Goal: Task Accomplishment & Management: Use online tool/utility

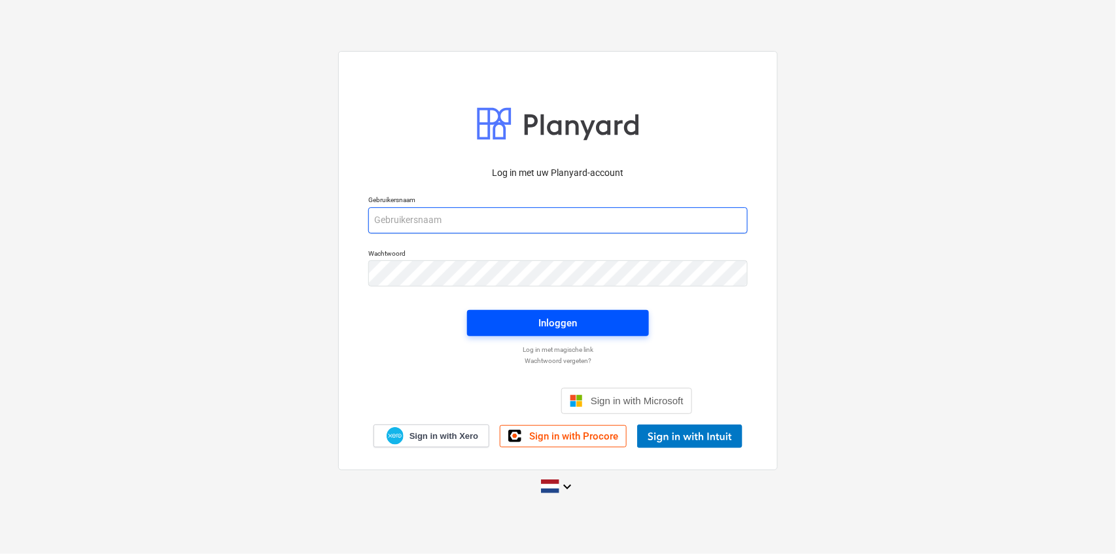
type input "[EMAIL_ADDRESS][DOMAIN_NAME]"
click at [500, 321] on span "Inloggen" at bounding box center [558, 323] width 150 height 17
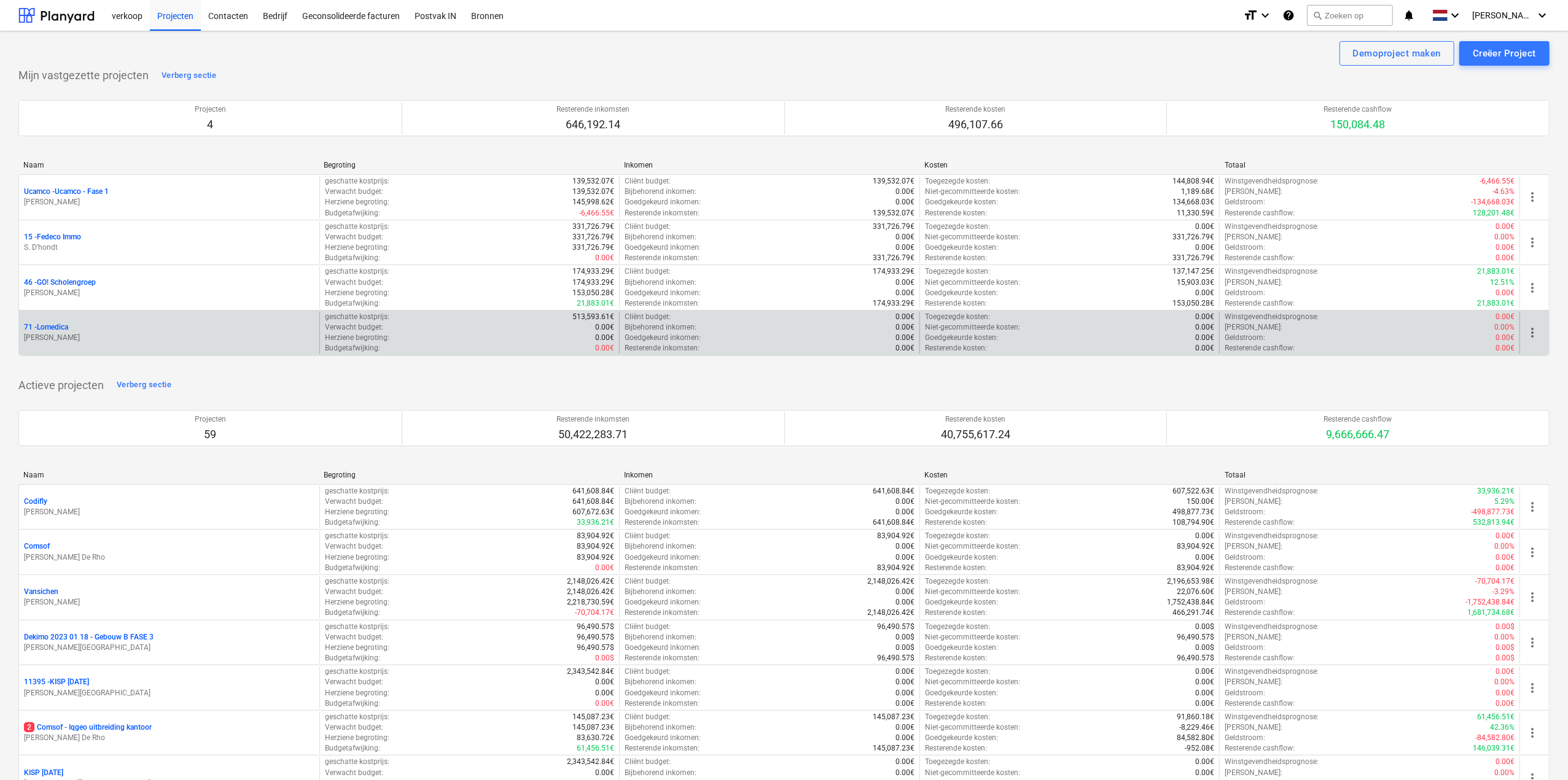
click at [56, 322] on p "71 - Lomedica" at bounding box center [46, 327] width 44 height 10
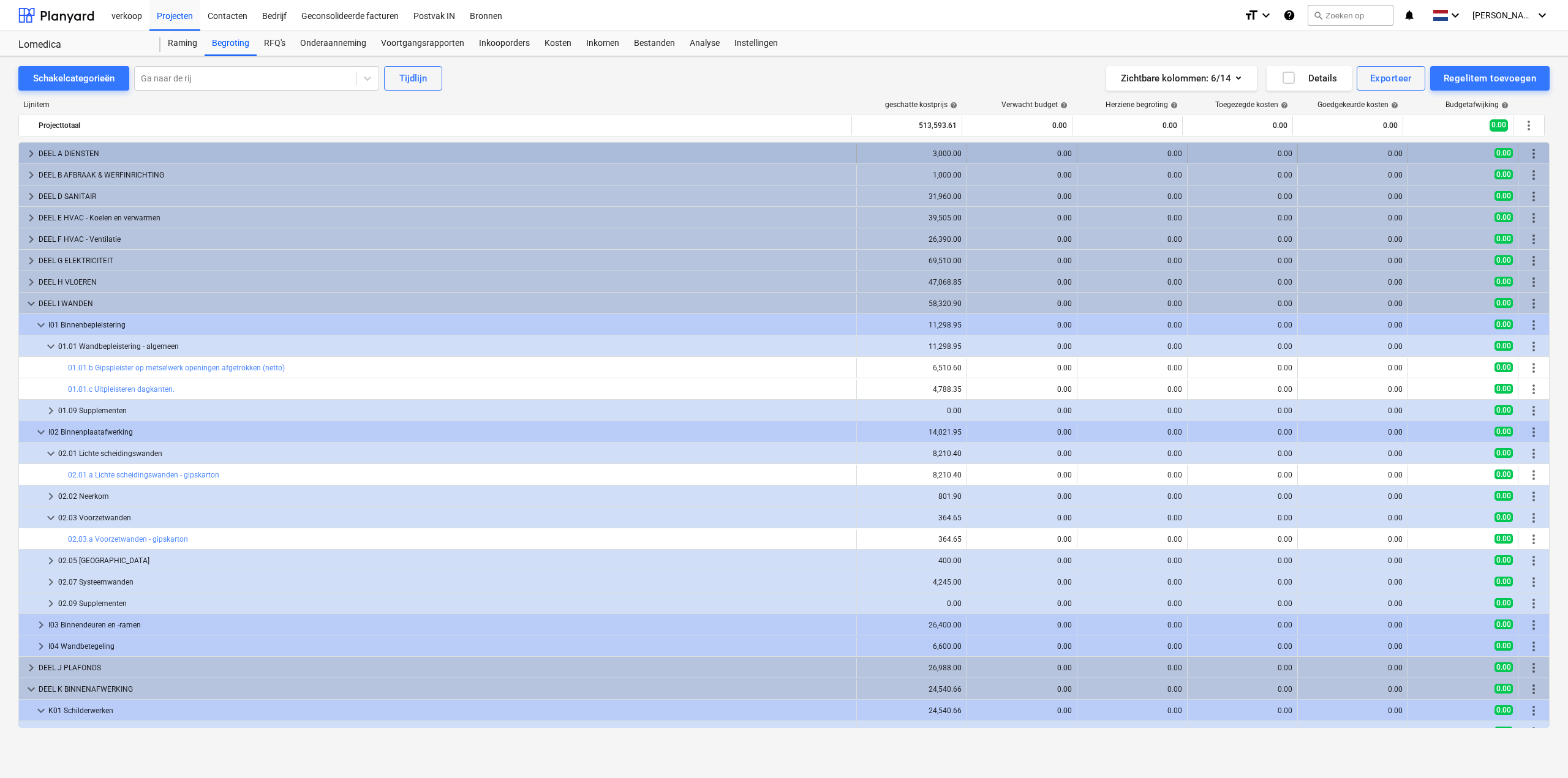
click at [29, 154] on span "keyboard_arrow_right" at bounding box center [32, 154] width 15 height 15
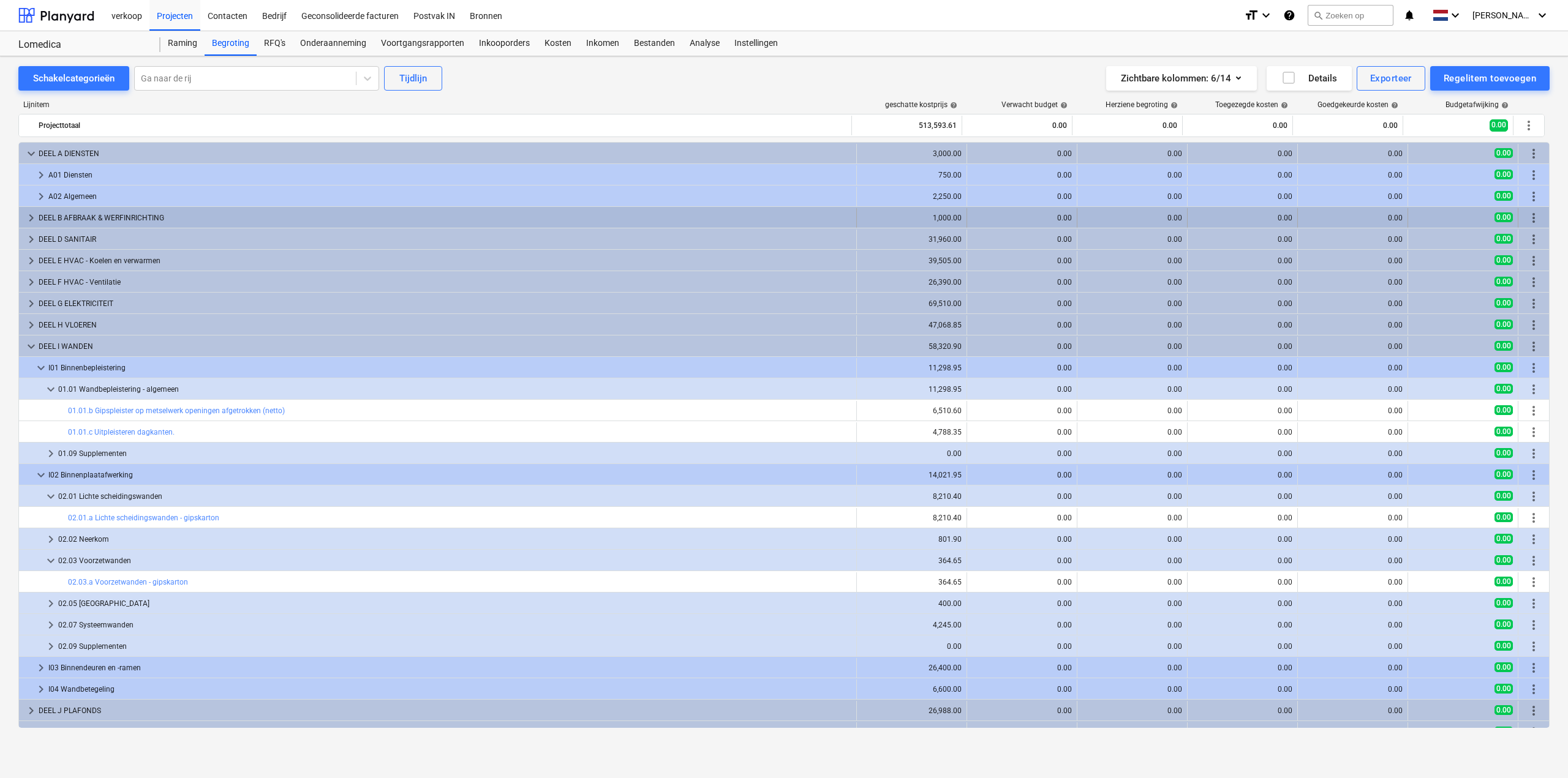
click at [22, 218] on div "keyboard_arrow_right DEEL B AFBRAAK & WERFINRICHTING" at bounding box center [437, 217] width 838 height 20
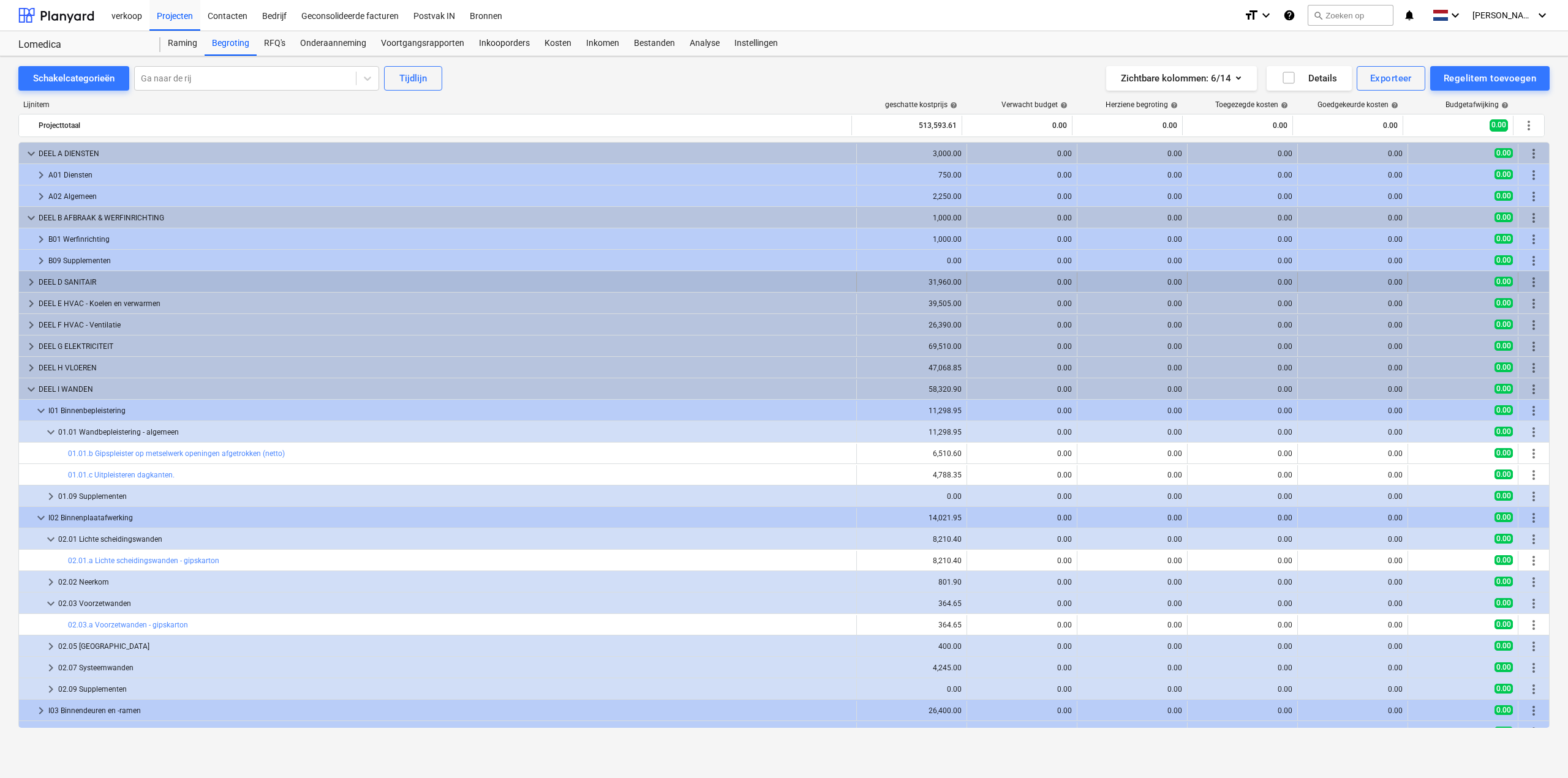
click at [29, 279] on span "keyboard_arrow_right" at bounding box center [32, 283] width 15 height 15
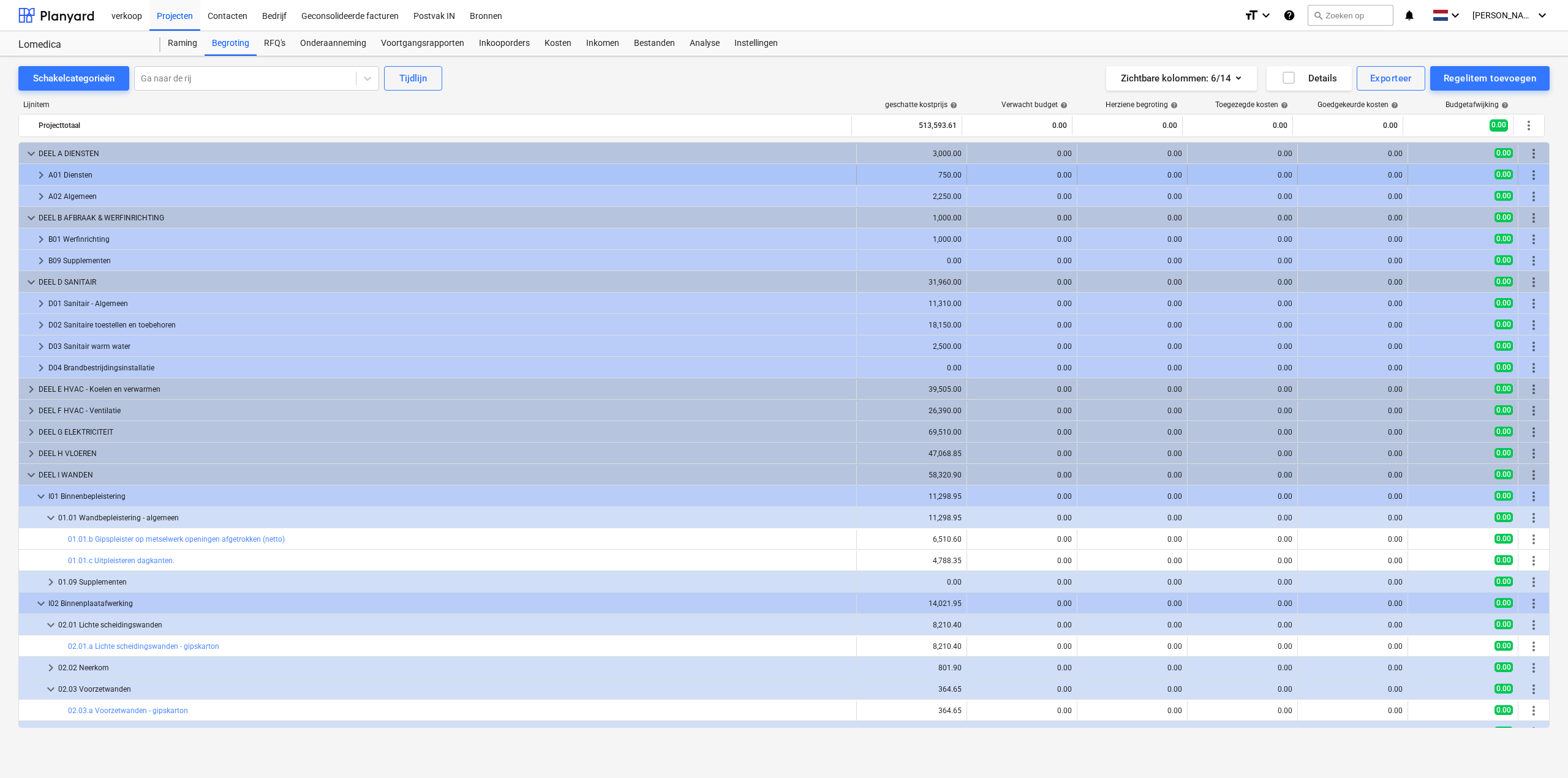
click at [40, 170] on span "keyboard_arrow_right" at bounding box center [41, 175] width 15 height 15
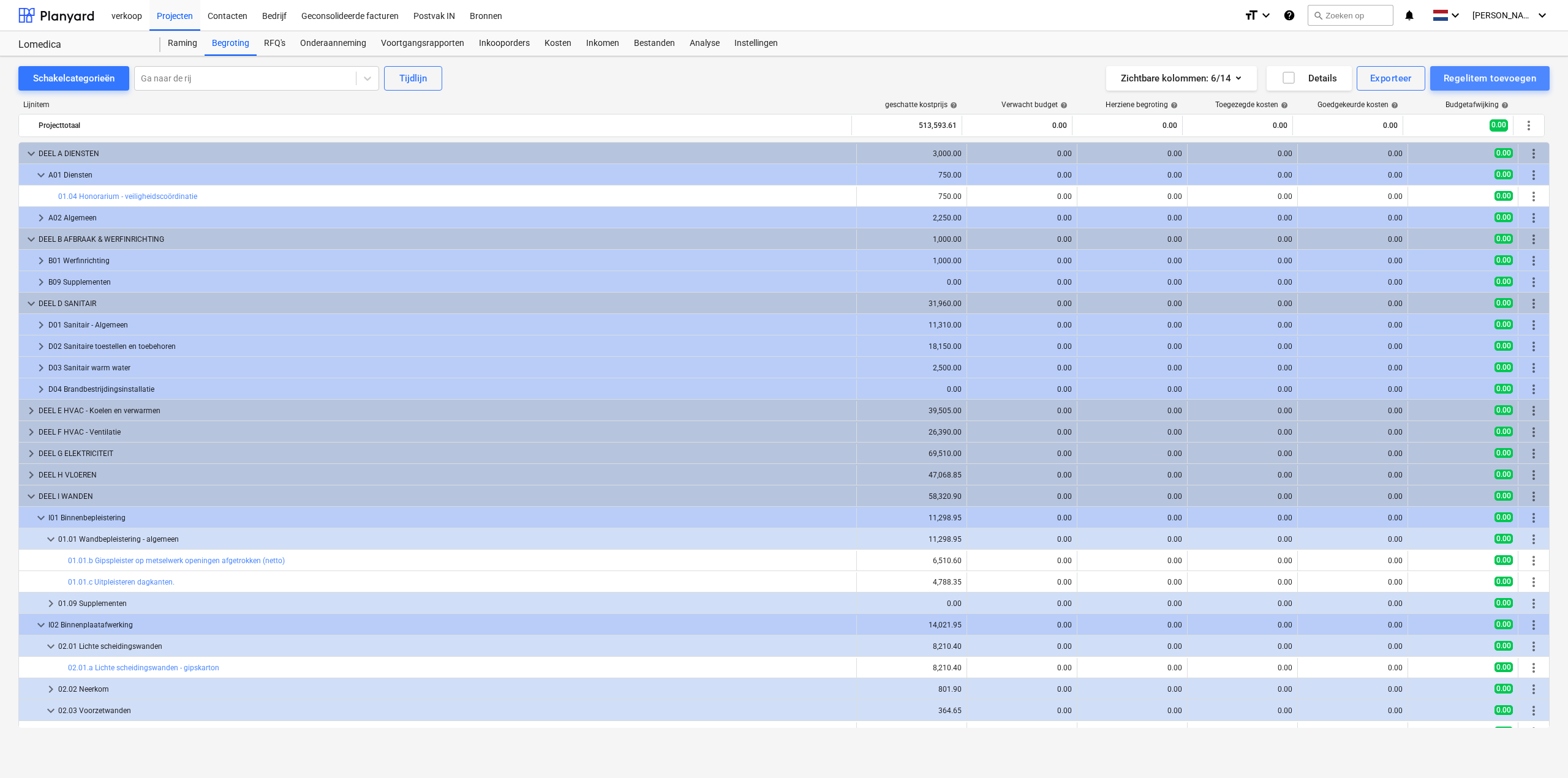
click at [1044, 74] on div "Regelitem toevoegen" at bounding box center [1490, 78] width 93 height 16
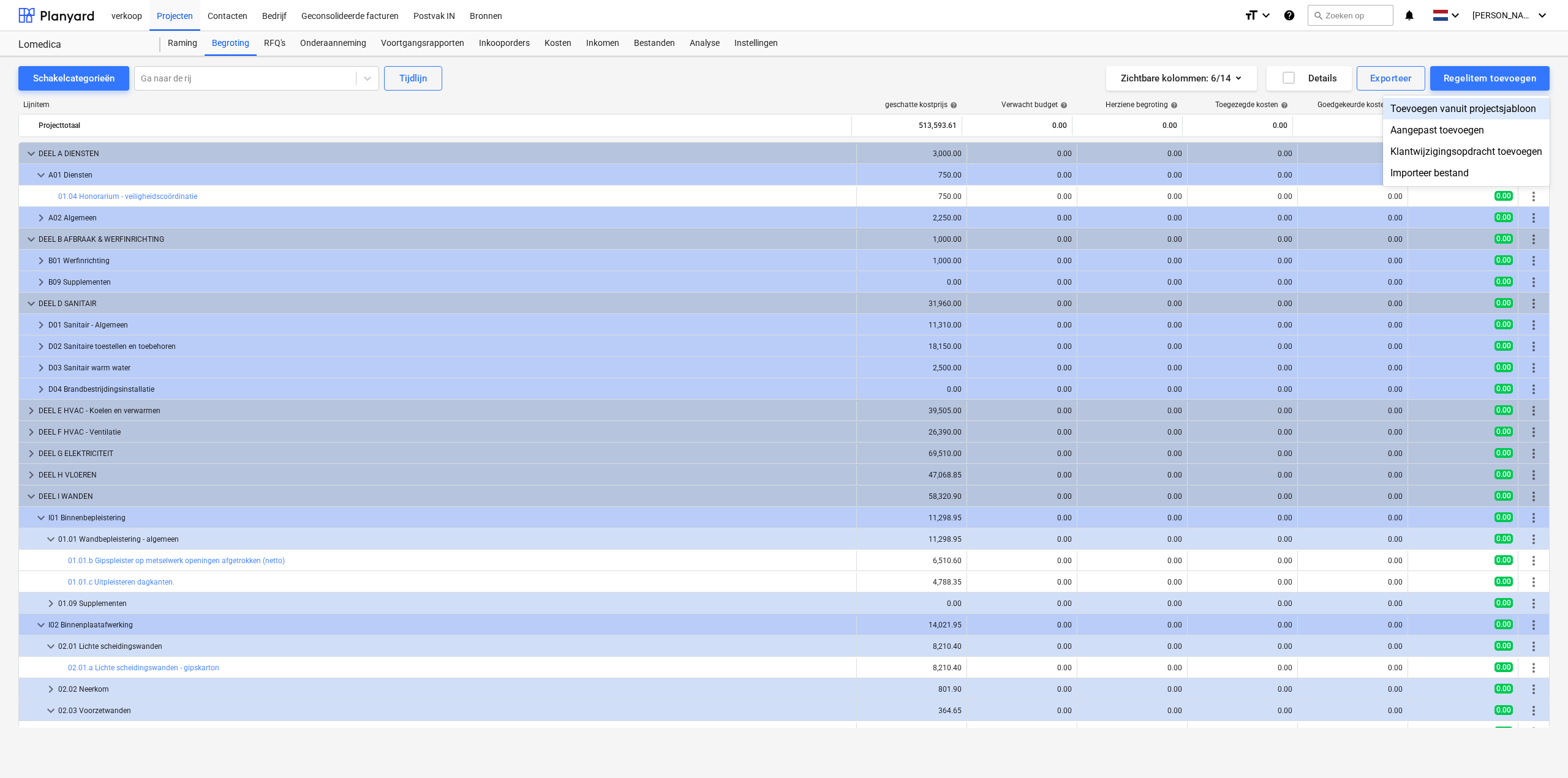
click at [1044, 106] on div "Toevoegen vanuit projectsjabloon" at bounding box center [1467, 109] width 167 height 22
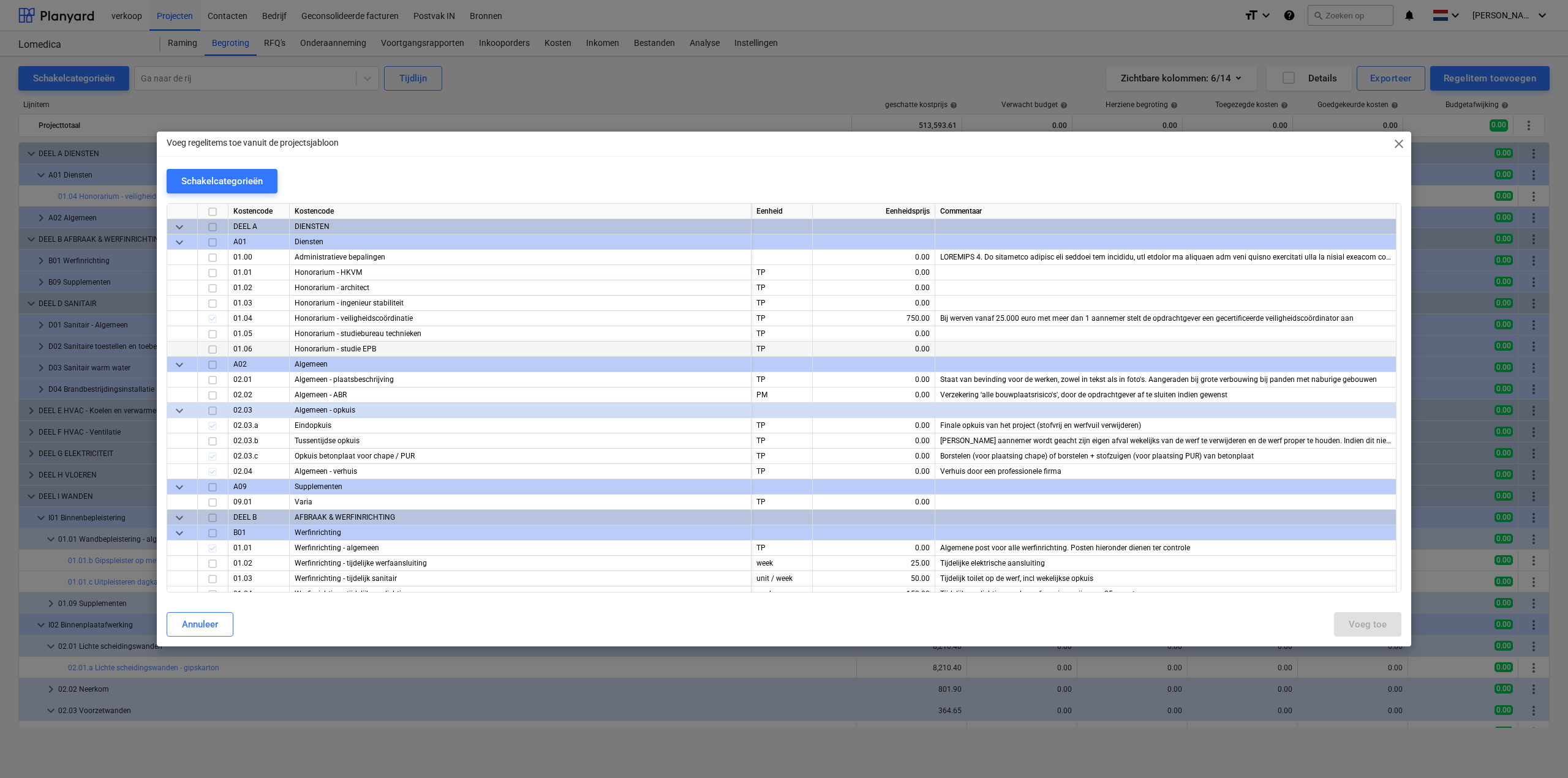
click at [215, 351] on input "checkbox" at bounding box center [213, 350] width 15 height 15
click at [1044, 518] on div "Voeg toe" at bounding box center [1368, 624] width 38 height 16
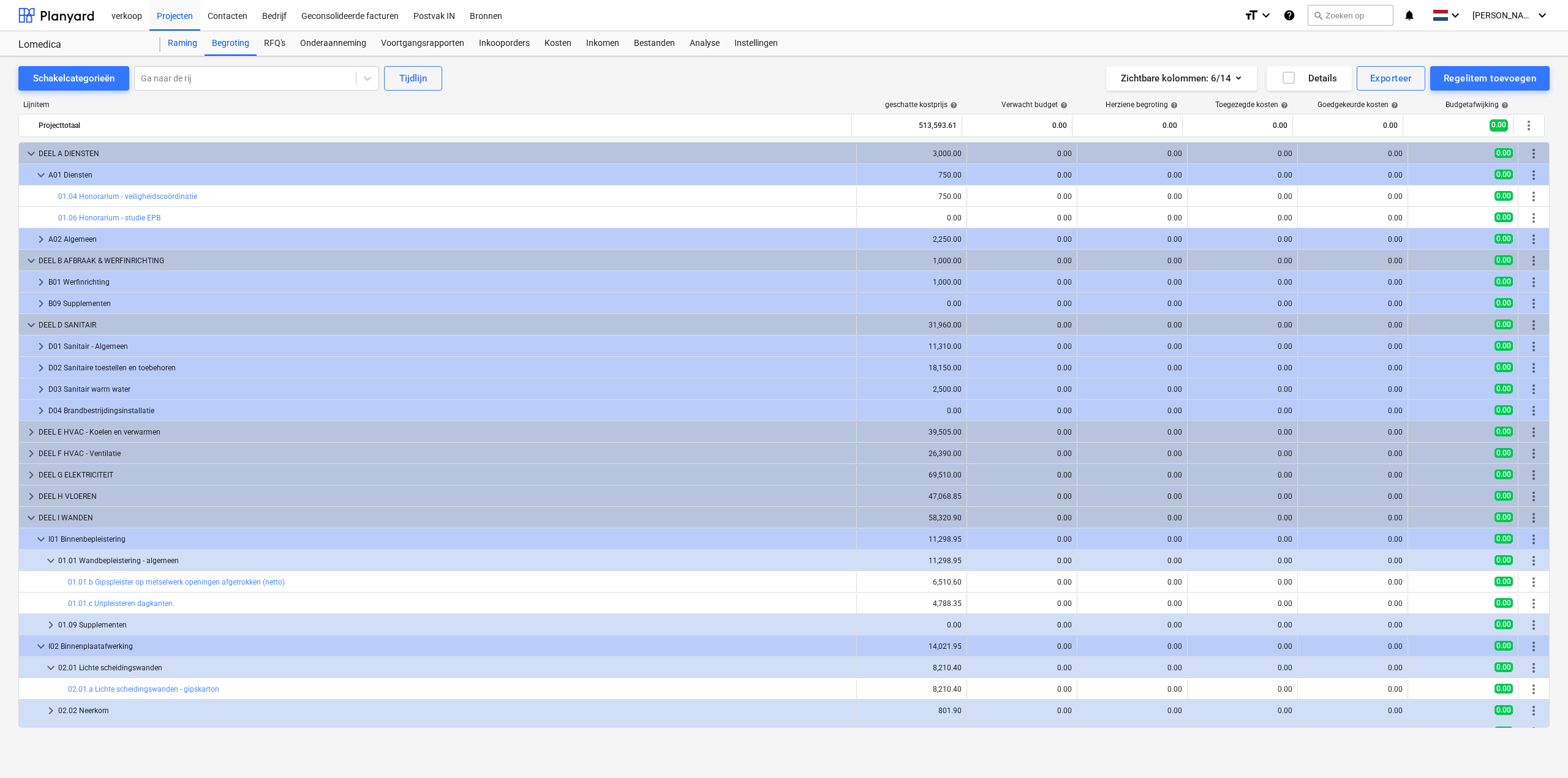
click at [182, 49] on div "Raming" at bounding box center [182, 43] width 44 height 24
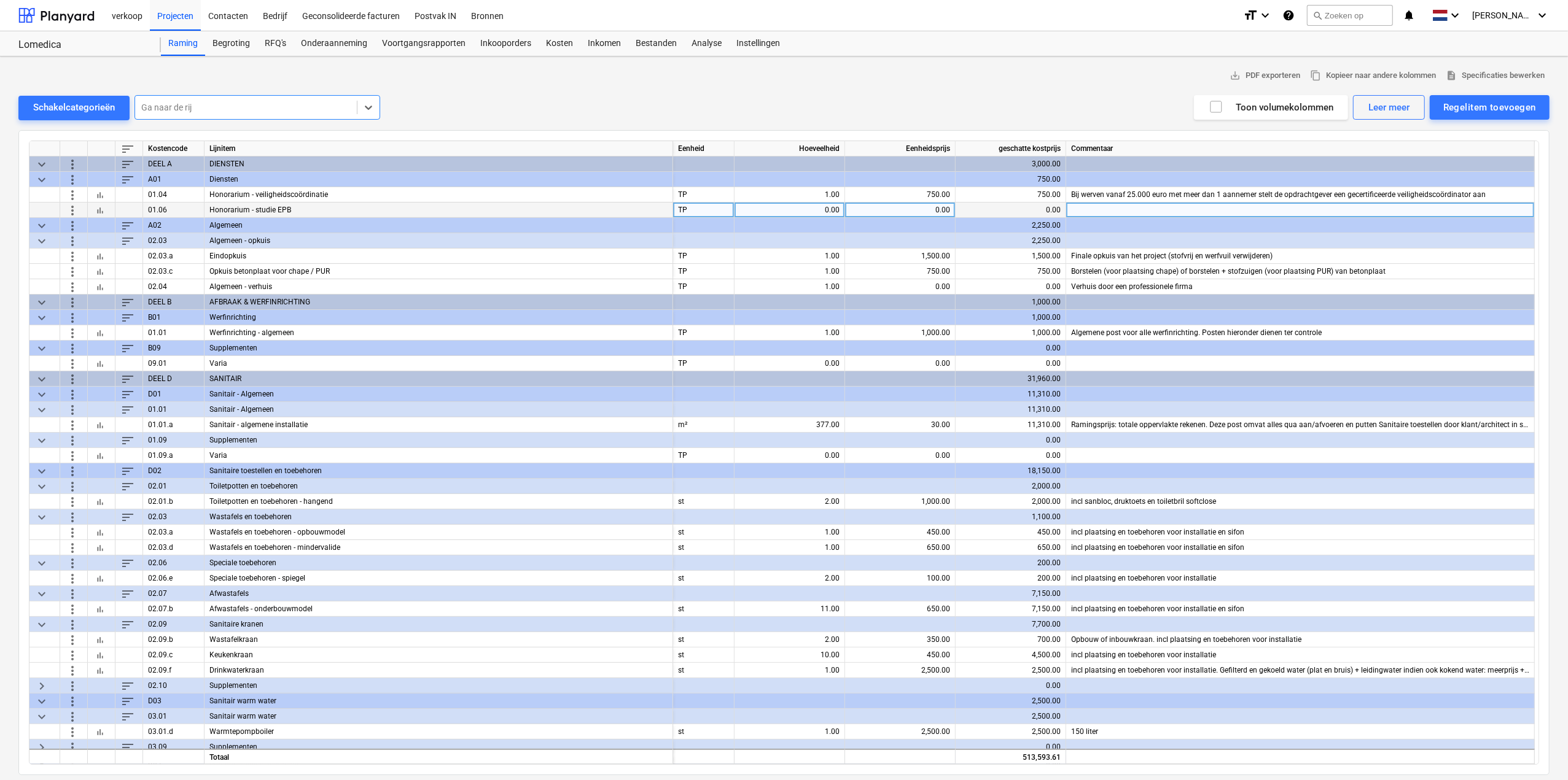
click at [70, 210] on span "more_vert" at bounding box center [72, 210] width 15 height 15
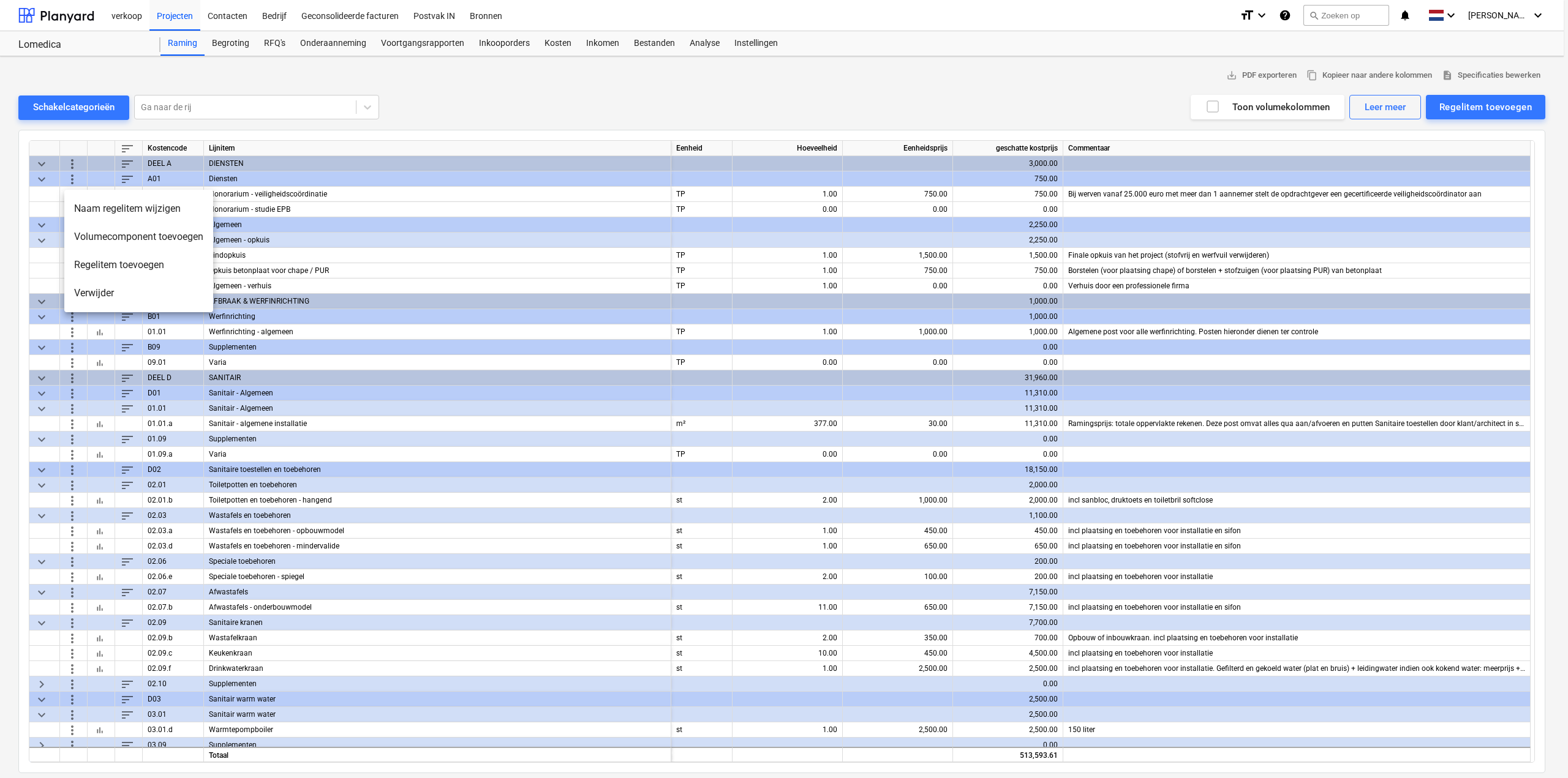
click at [95, 292] on li "Verwijder" at bounding box center [139, 293] width 149 height 28
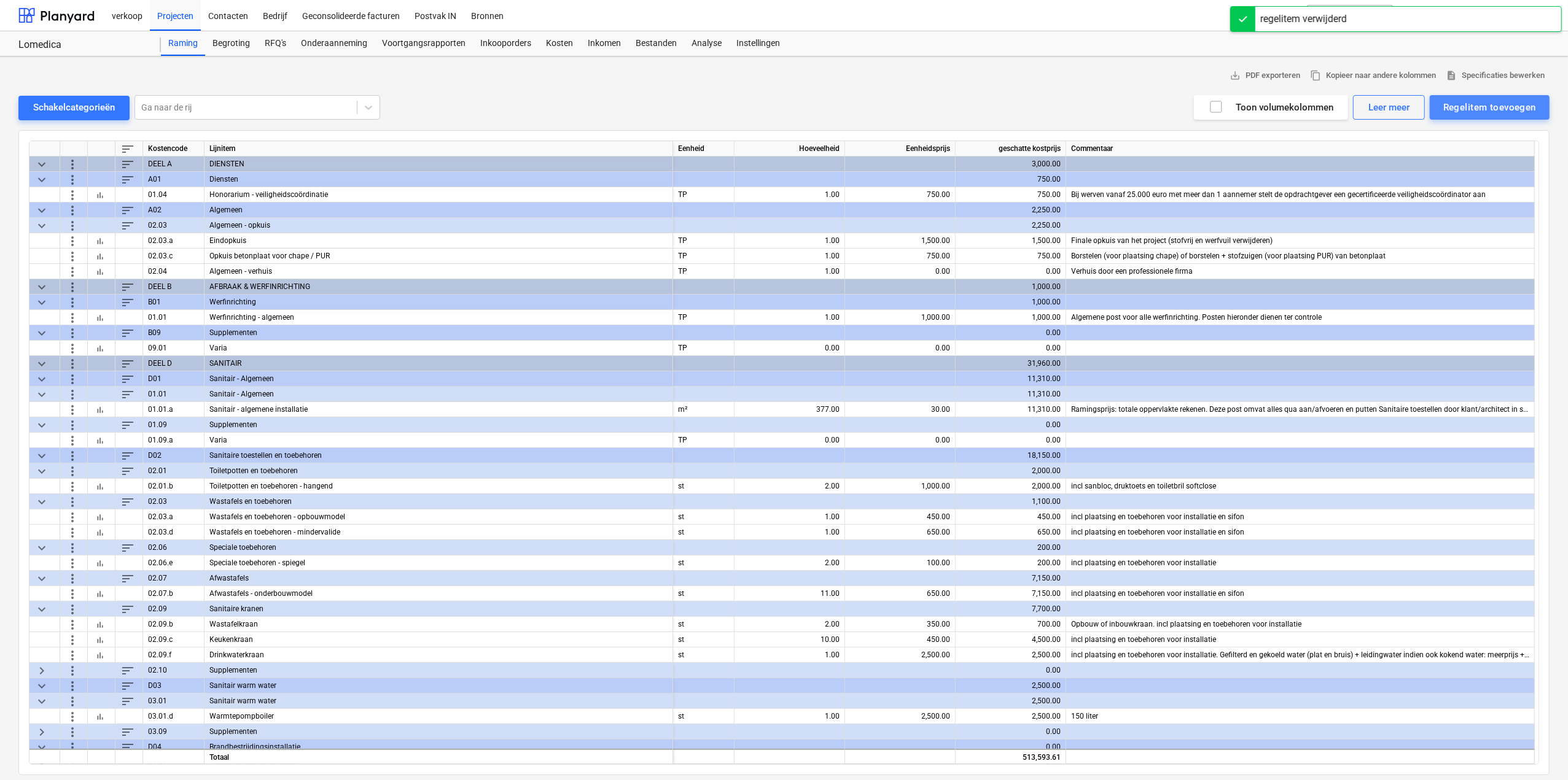
click at [1047, 109] on div "Regelitem toevoegen" at bounding box center [1489, 107] width 93 height 16
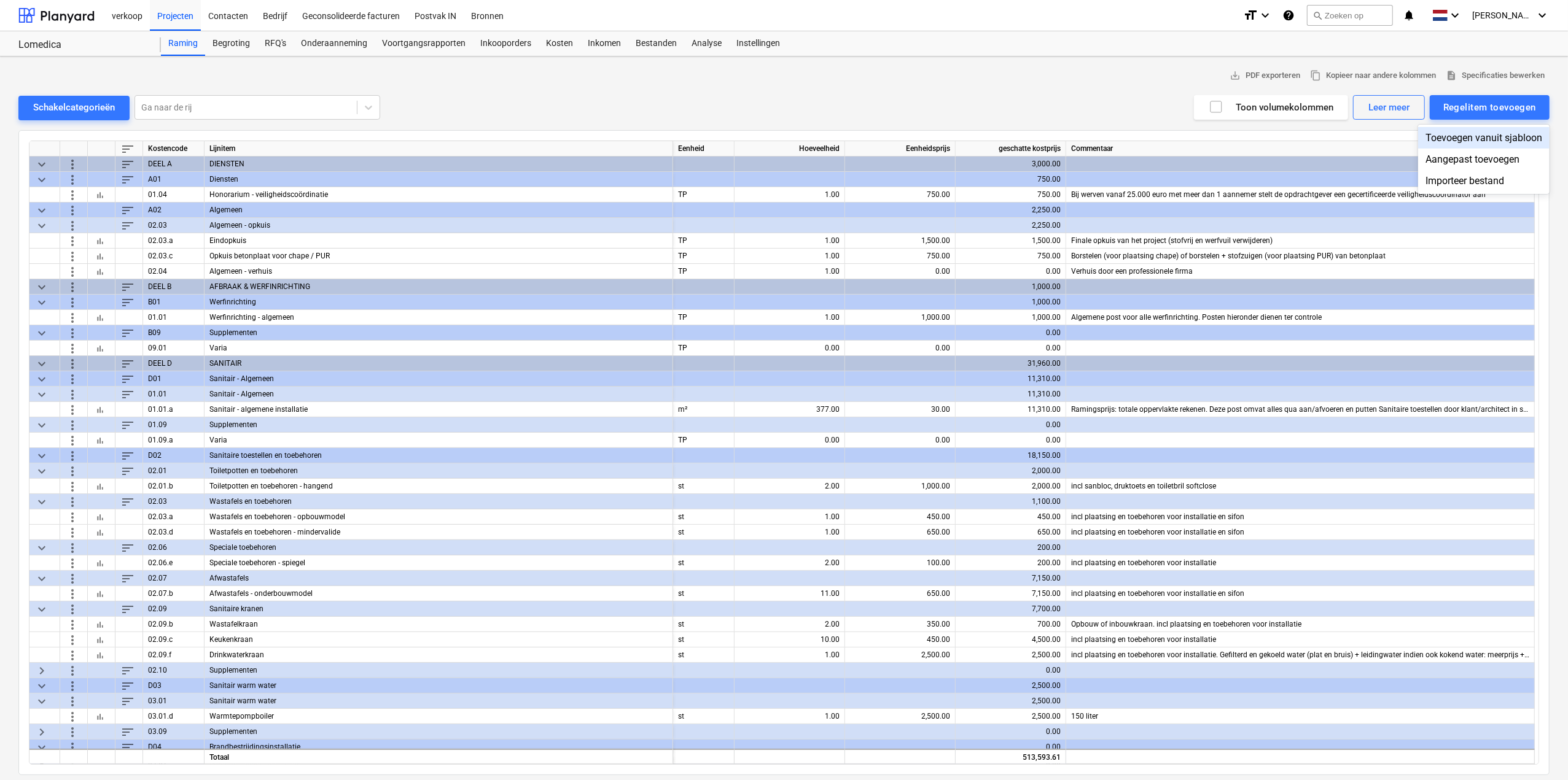
click at [1047, 142] on div "Toevoegen vanuit sjabloon" at bounding box center [1483, 137] width 131 height 22
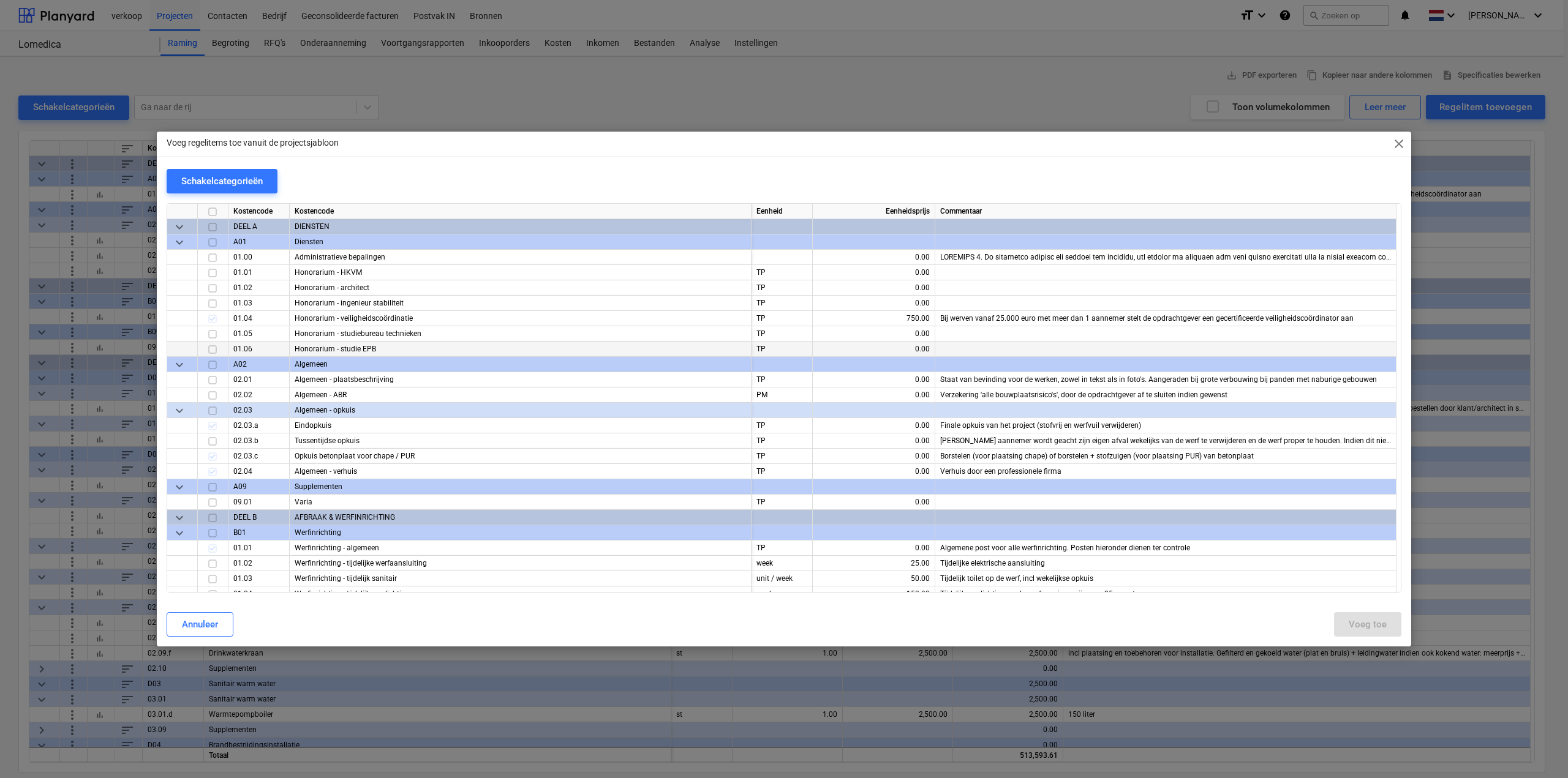
click at [214, 346] on input "checkbox" at bounding box center [213, 350] width 15 height 15
click at [1044, 518] on div "Voeg toe" at bounding box center [1368, 624] width 38 height 16
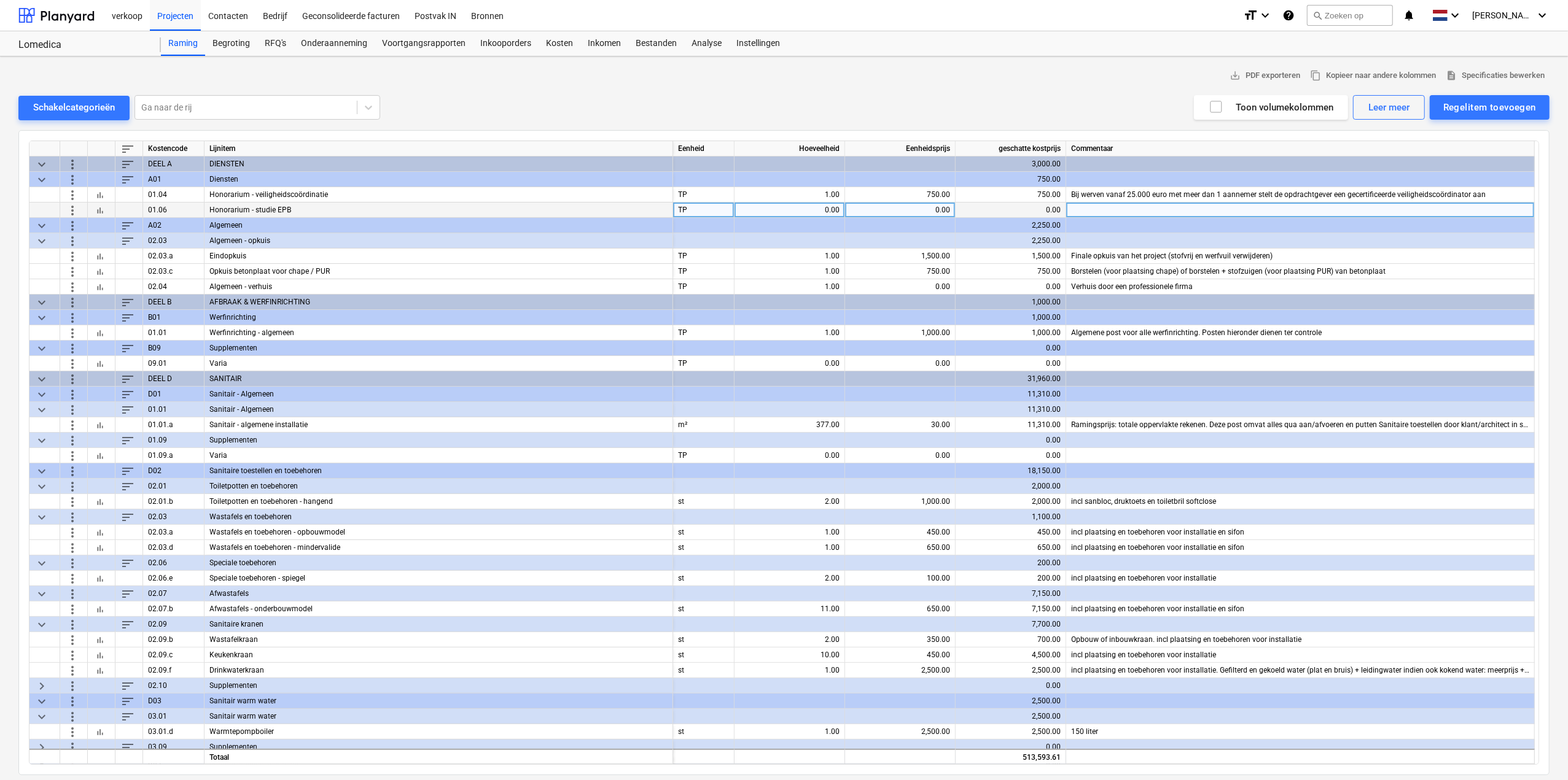
click at [836, 206] on div "0.00" at bounding box center [789, 210] width 100 height 15
type input "1"
type input "1000"
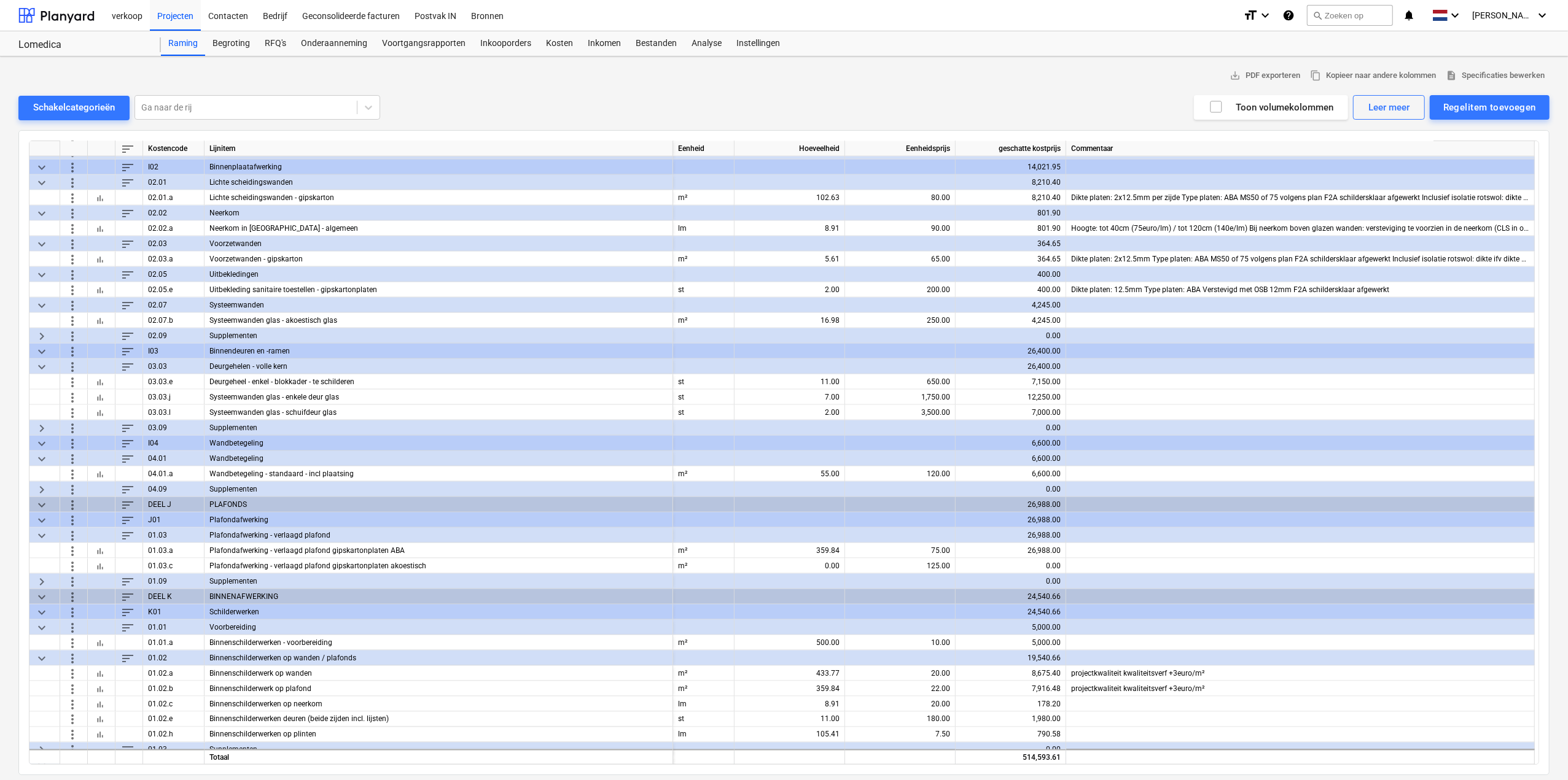
scroll to position [1781, 0]
